Goal: Task Accomplishment & Management: Manage account settings

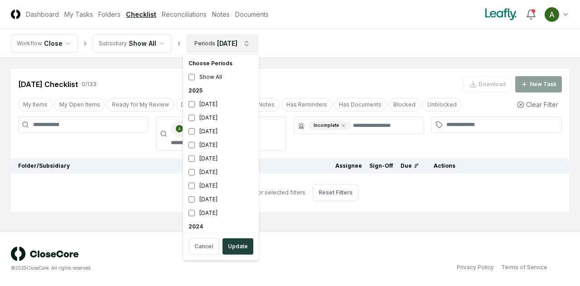
click at [201, 45] on html "CloseCore Dashboard My Tasks Folders Checklist Reconciliations Notes Documents …" at bounding box center [290, 143] width 580 height 286
click at [211, 144] on div "June 2025" at bounding box center [221, 145] width 72 height 14
click at [210, 132] on div "July 2025" at bounding box center [221, 132] width 72 height 14
click at [235, 246] on button "Update" at bounding box center [237, 246] width 31 height 16
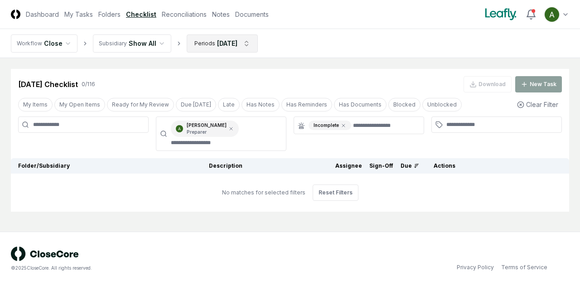
click at [230, 42] on html "CloseCore Dashboard My Tasks Folders Checklist Reconciliations Notes Documents …" at bounding box center [290, 143] width 580 height 286
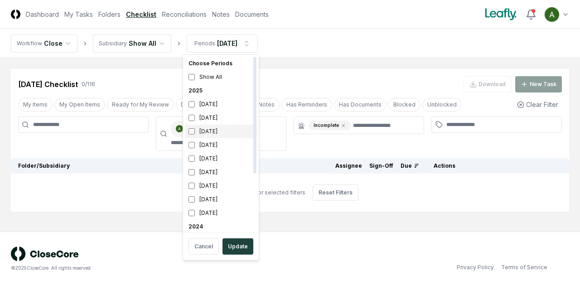
drag, startPoint x: 206, startPoint y: 130, endPoint x: 207, endPoint y: 136, distance: 5.5
click at [207, 132] on div "July 2025" at bounding box center [221, 132] width 72 height 14
click at [212, 117] on div "August 2025" at bounding box center [221, 118] width 72 height 14
click at [237, 260] on div "Choose Periods Show All 2025 September 2025 August 2025 July 2025 June 2025 May…" at bounding box center [221, 157] width 77 height 206
click at [241, 250] on button "Update" at bounding box center [237, 246] width 31 height 16
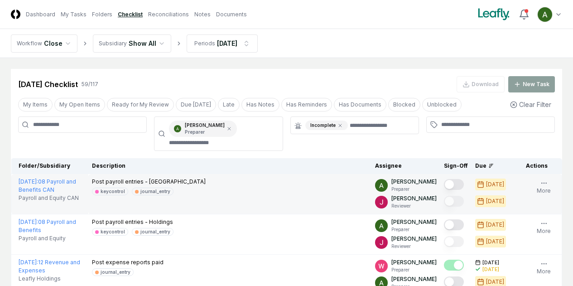
click at [444, 182] on button "Mark complete" at bounding box center [454, 184] width 20 height 11
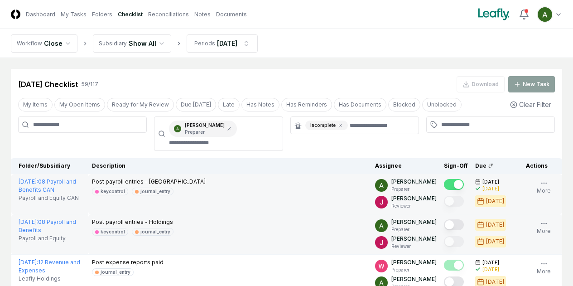
click at [444, 230] on button "Mark complete" at bounding box center [454, 224] width 20 height 11
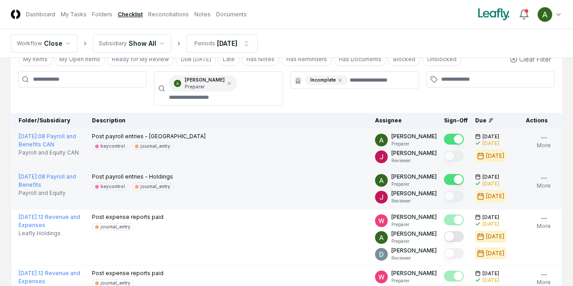
scroll to position [91, 0]
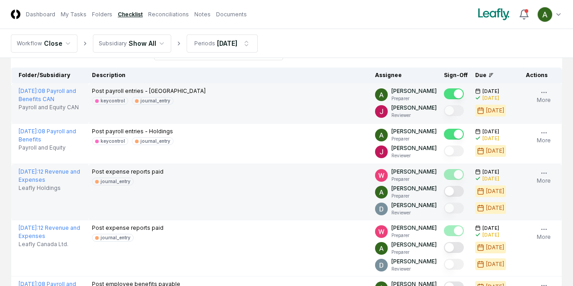
click at [444, 196] on button "Mark complete" at bounding box center [454, 191] width 20 height 11
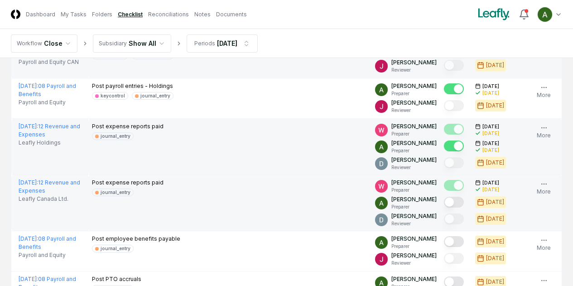
click at [444, 207] on button "Mark complete" at bounding box center [454, 202] width 20 height 11
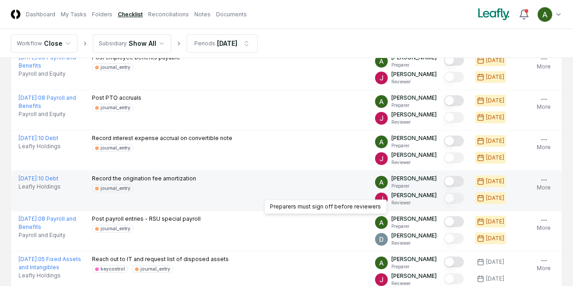
scroll to position [362, 0]
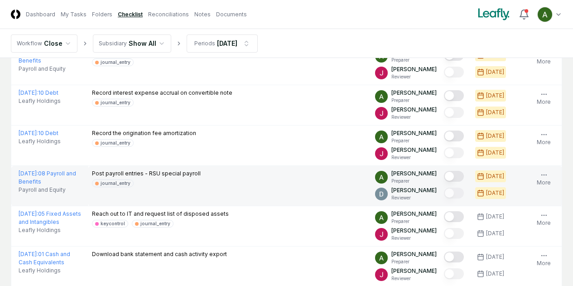
click at [444, 182] on button "Mark complete" at bounding box center [454, 176] width 20 height 11
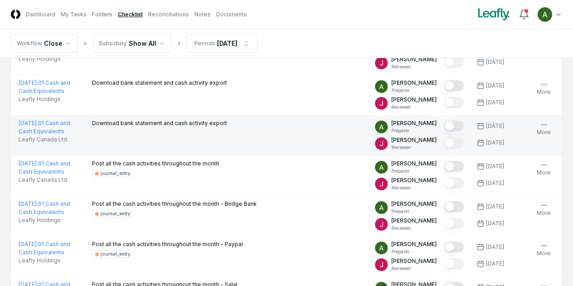
scroll to position [543, 0]
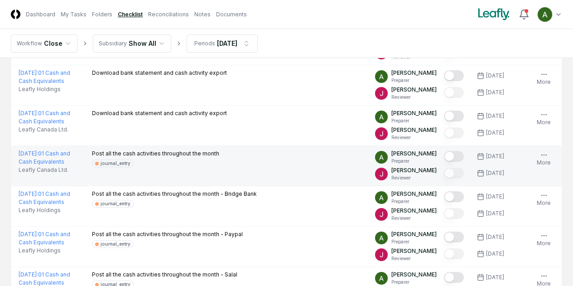
click at [444, 162] on button "Mark complete" at bounding box center [454, 156] width 20 height 11
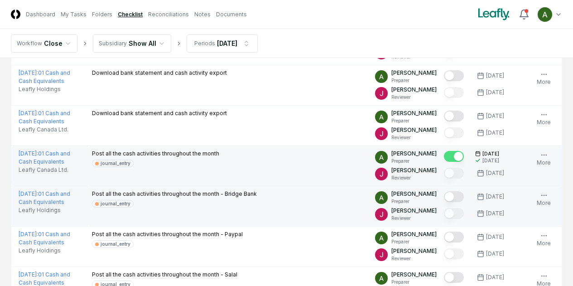
click at [444, 202] on button "Mark complete" at bounding box center [454, 196] width 20 height 11
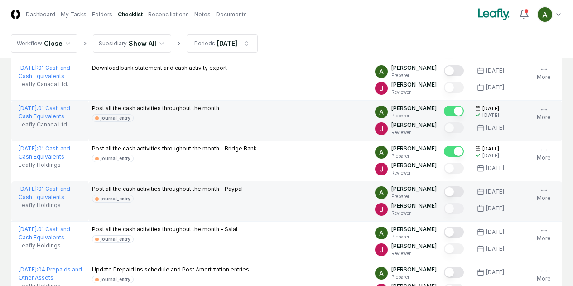
click at [444, 197] on button "Mark complete" at bounding box center [454, 191] width 20 height 11
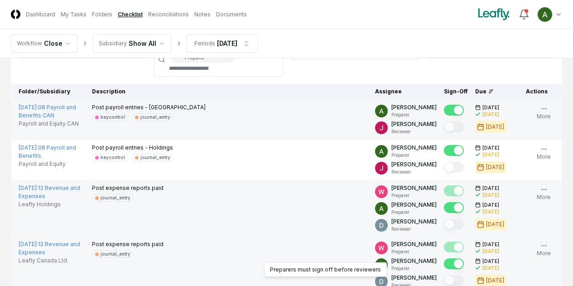
scroll to position [0, 0]
